Goal: Task Accomplishment & Management: Use online tool/utility

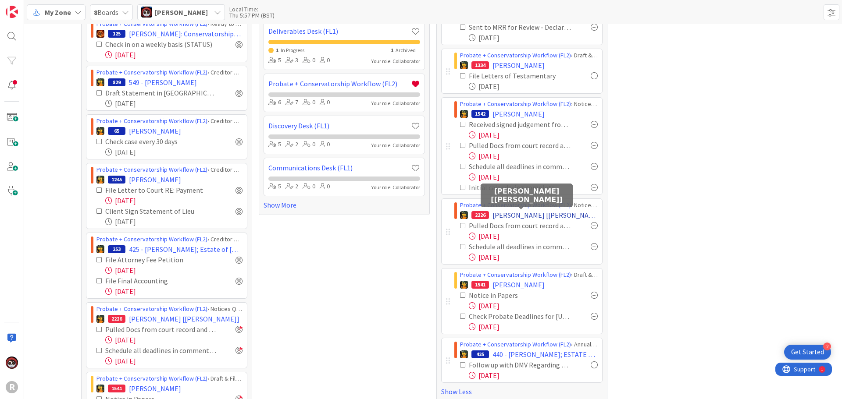
click at [505, 218] on span "[PERSON_NAME] [[PERSON_NAME]]" at bounding box center [544, 215] width 105 height 11
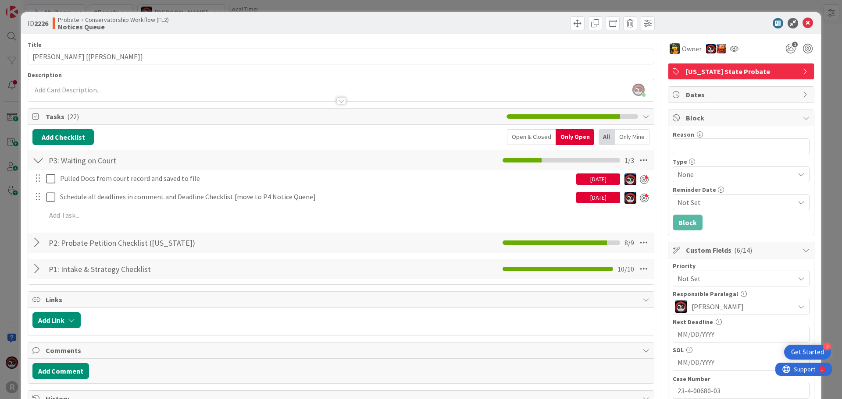
click at [704, 120] on span "Block" at bounding box center [742, 118] width 112 height 11
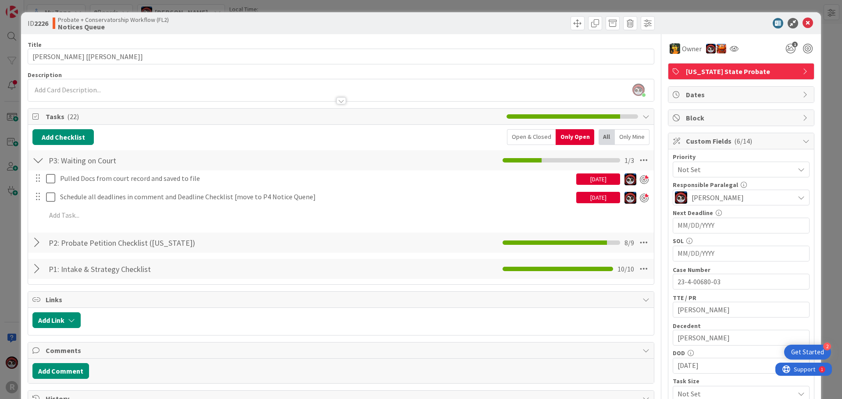
click at [710, 115] on span "Block" at bounding box center [742, 118] width 112 height 11
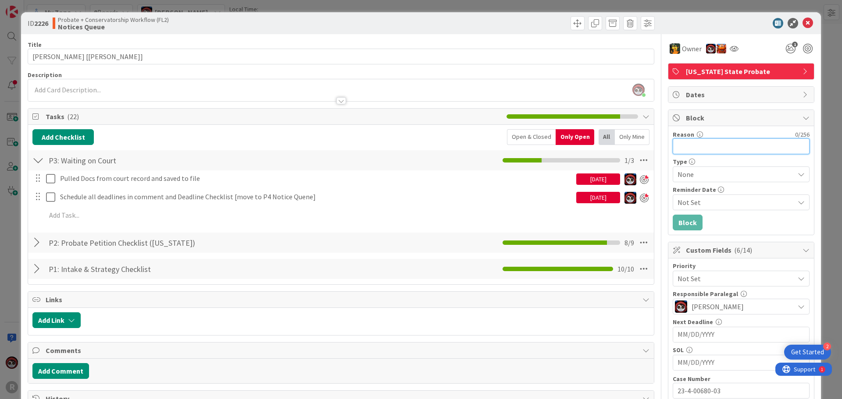
click at [707, 145] on input "Reason" at bounding box center [740, 147] width 137 height 16
type input "Pending Payment"
click at [685, 222] on button "Block" at bounding box center [687, 223] width 30 height 16
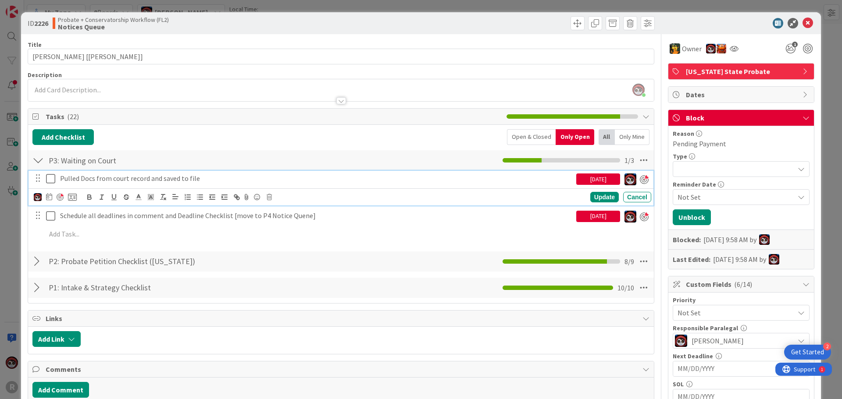
click at [107, 180] on p "Pulled Docs from court record and saved to file" at bounding box center [316, 179] width 512 height 10
click at [607, 178] on div "[DATE]" at bounding box center [598, 179] width 44 height 11
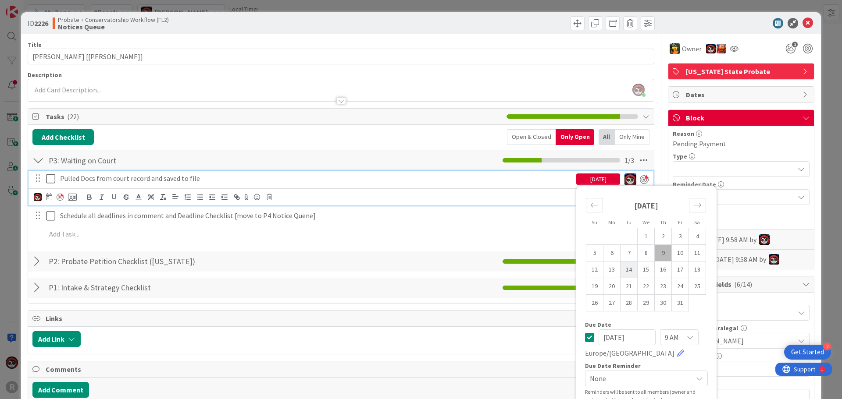
click at [623, 271] on td "14" at bounding box center [628, 270] width 17 height 17
type input "[DATE]"
click at [515, 224] on div "Schedule all deadlines in comment and Deadline Checklist [move to P4 Notice Que…" at bounding box center [340, 217] width 625 height 16
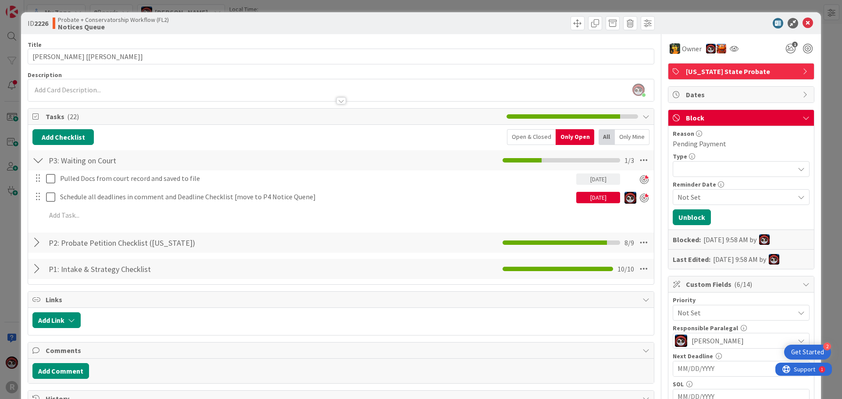
click at [597, 199] on div "[DATE]" at bounding box center [598, 197] width 44 height 11
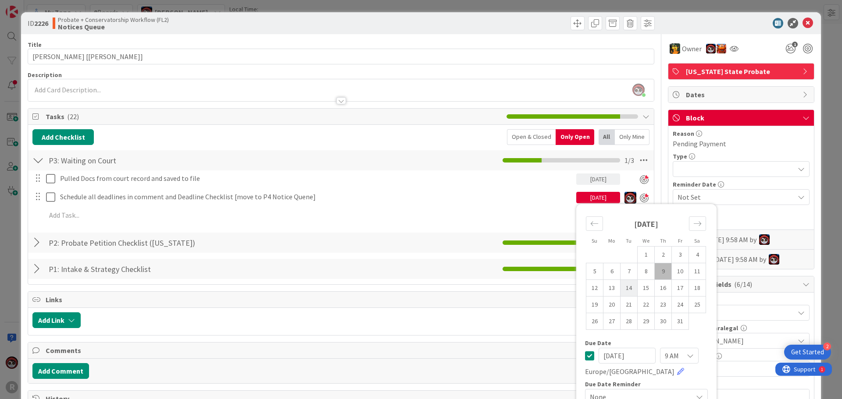
click at [624, 289] on td "14" at bounding box center [628, 288] width 17 height 17
type input "[DATE]"
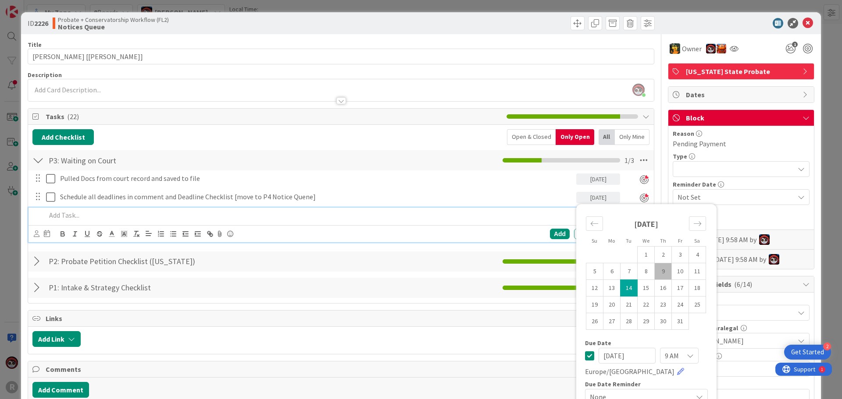
click at [523, 216] on p at bounding box center [346, 215] width 601 height 10
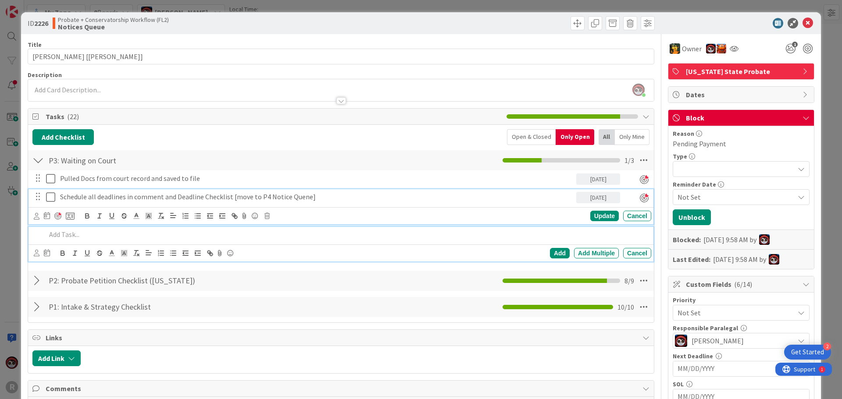
click at [353, 194] on p "Schedule all deadlines in comment and Deadline Checklist [move to P4 Notice Que…" at bounding box center [316, 197] width 512 height 10
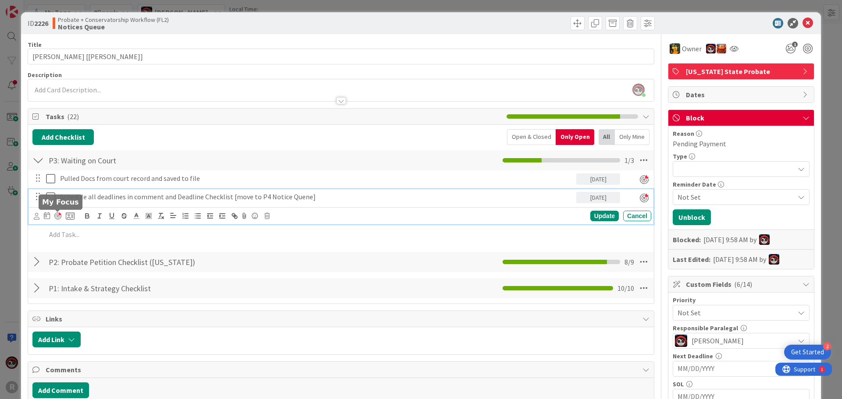
click at [58, 214] on div at bounding box center [57, 216] width 7 height 7
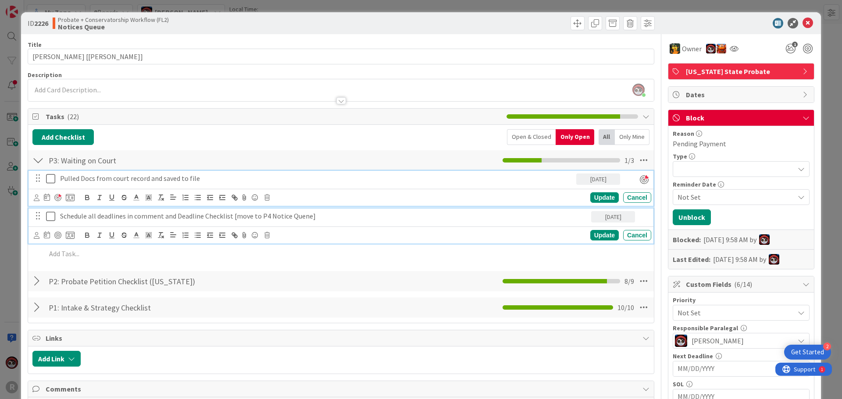
click at [501, 185] on div "Pulled Docs from court record and saved to file" at bounding box center [316, 178] width 519 height 15
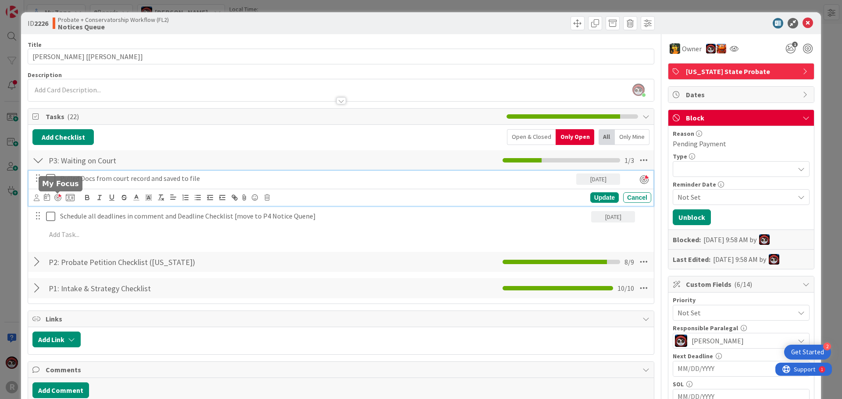
click at [57, 198] on div at bounding box center [57, 197] width 7 height 7
click at [601, 198] on div "Update" at bounding box center [604, 197] width 28 height 11
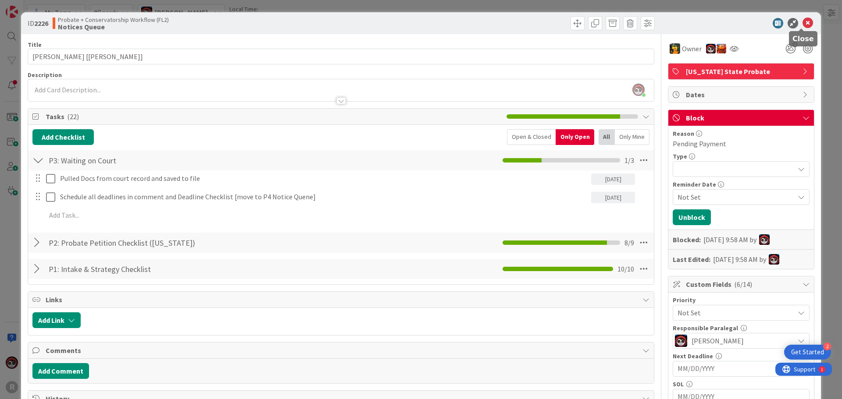
click at [802, 24] on icon at bounding box center [807, 23] width 11 height 11
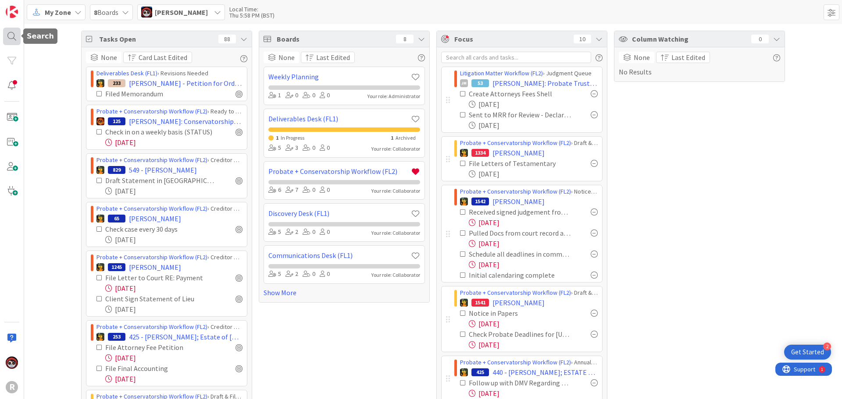
click at [11, 29] on div at bounding box center [12, 37] width 18 height 18
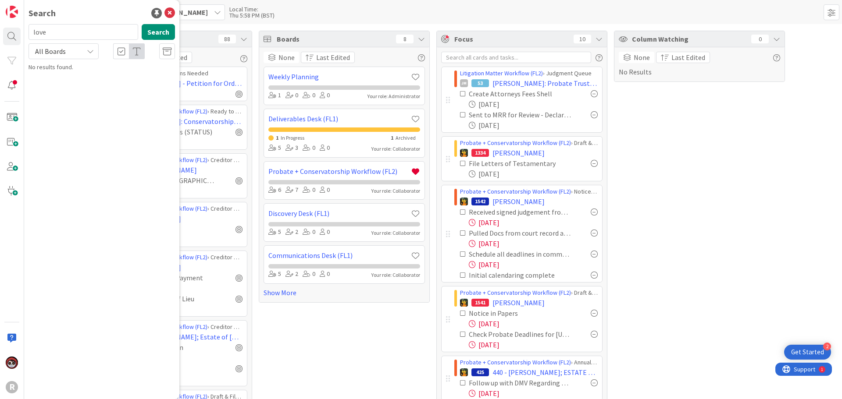
click at [60, 30] on input "love" at bounding box center [83, 32] width 110 height 16
click at [145, 32] on button "Search" at bounding box center [158, 32] width 33 height 16
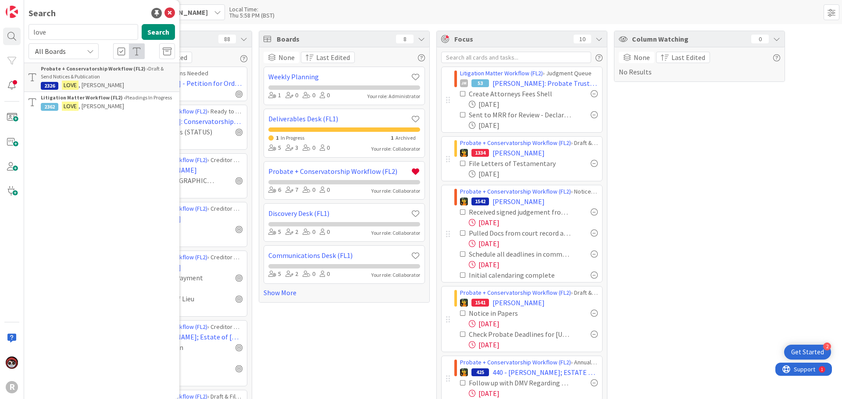
click at [95, 81] on p "LOVE , [PERSON_NAME]" at bounding box center [108, 85] width 134 height 9
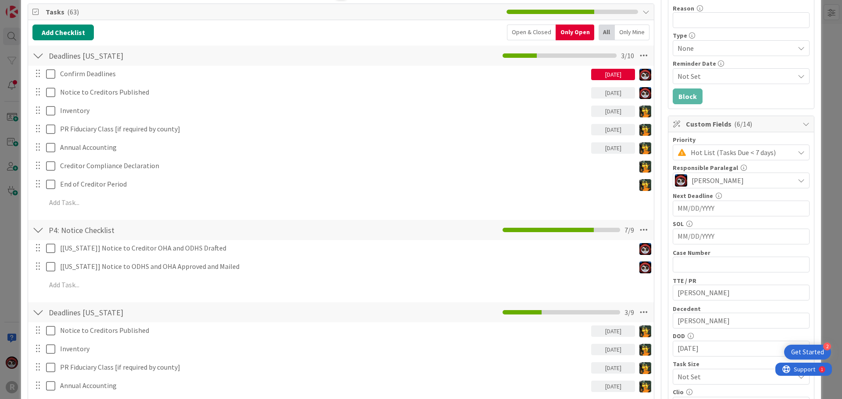
scroll to position [132, 0]
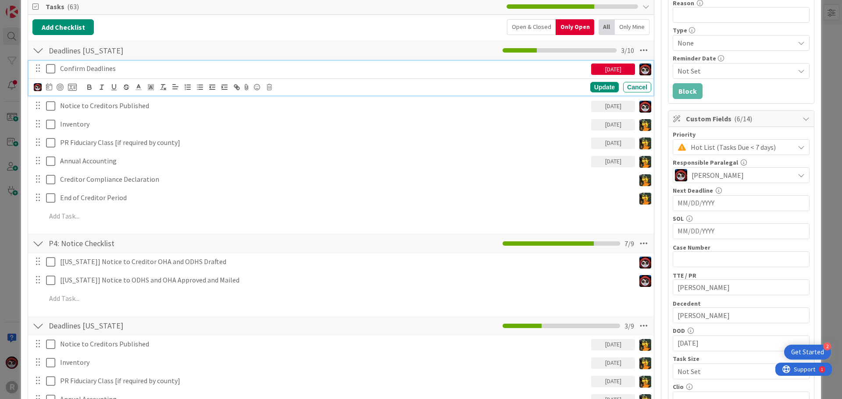
click at [87, 71] on p "Confirm Deadlines" at bounding box center [323, 69] width 527 height 10
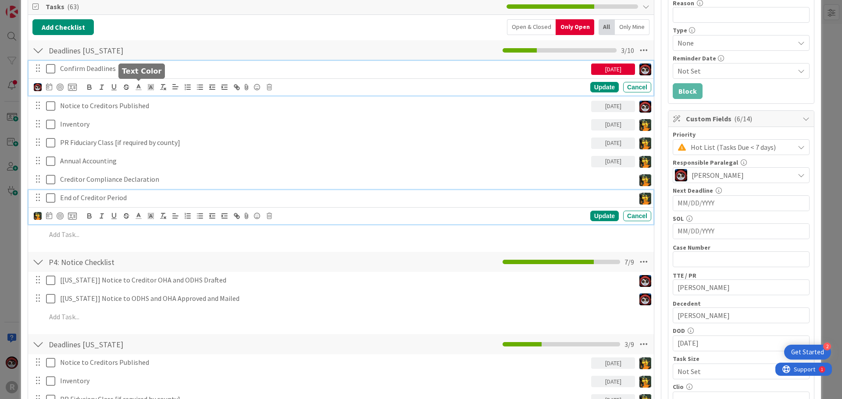
click at [345, 201] on p "End of Creditor Period" at bounding box center [345, 198] width 571 height 10
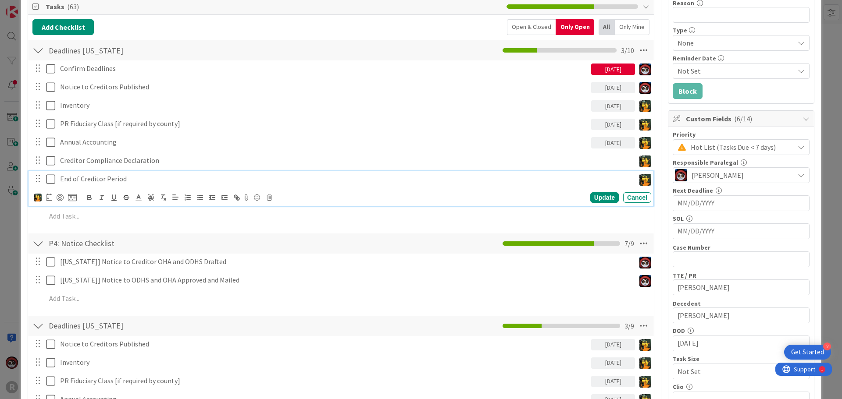
scroll to position [113, 0]
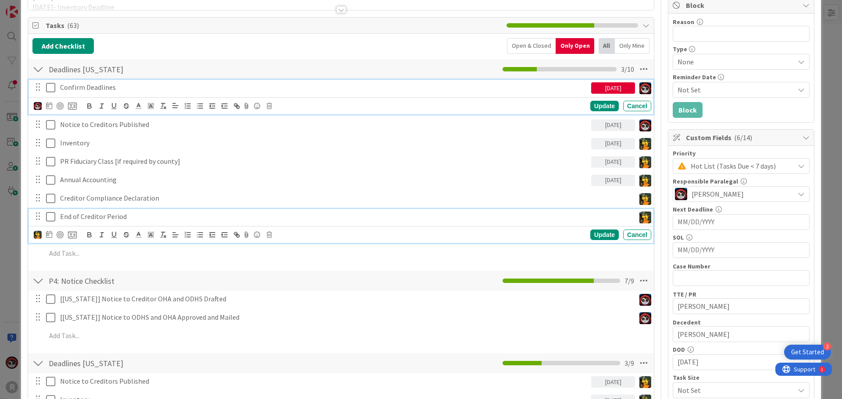
click at [157, 90] on div "Confirm Deadlines [DATE] Update Cancel" at bounding box center [340, 97] width 625 height 35
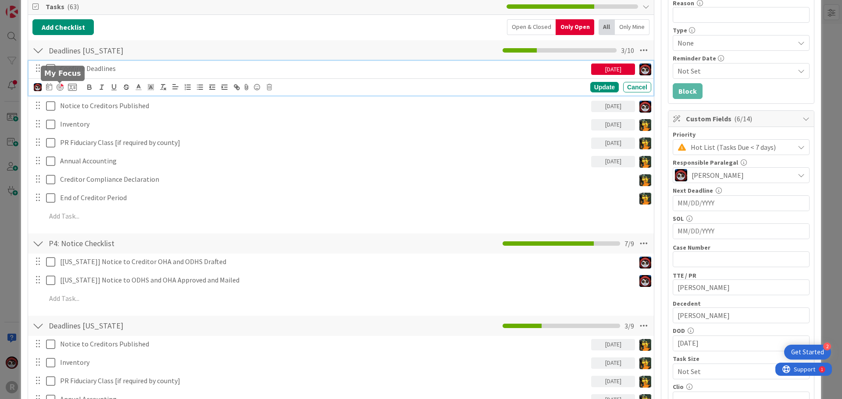
click at [60, 88] on div at bounding box center [60, 87] width 7 height 7
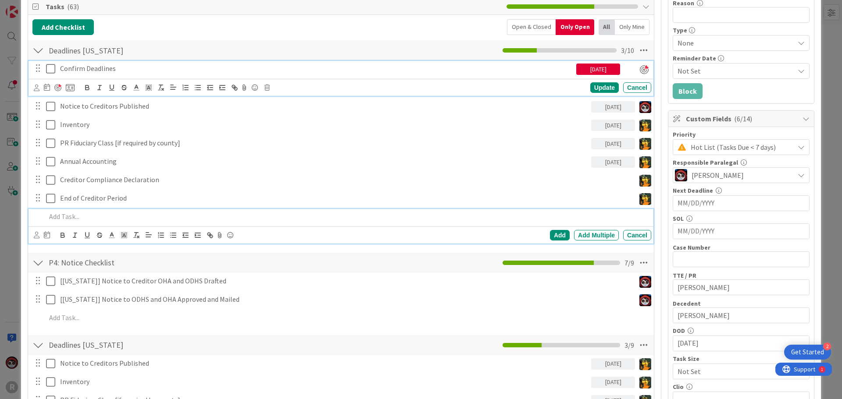
click at [100, 213] on p at bounding box center [346, 217] width 601 height 10
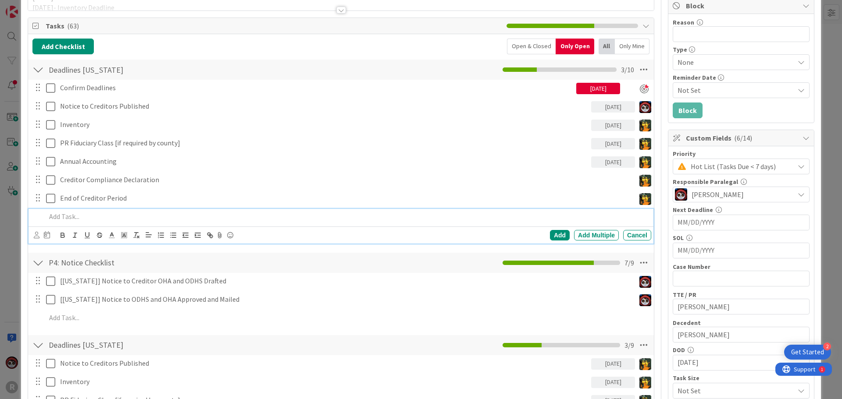
scroll to position [0, 0]
